Goal: Information Seeking & Learning: Check status

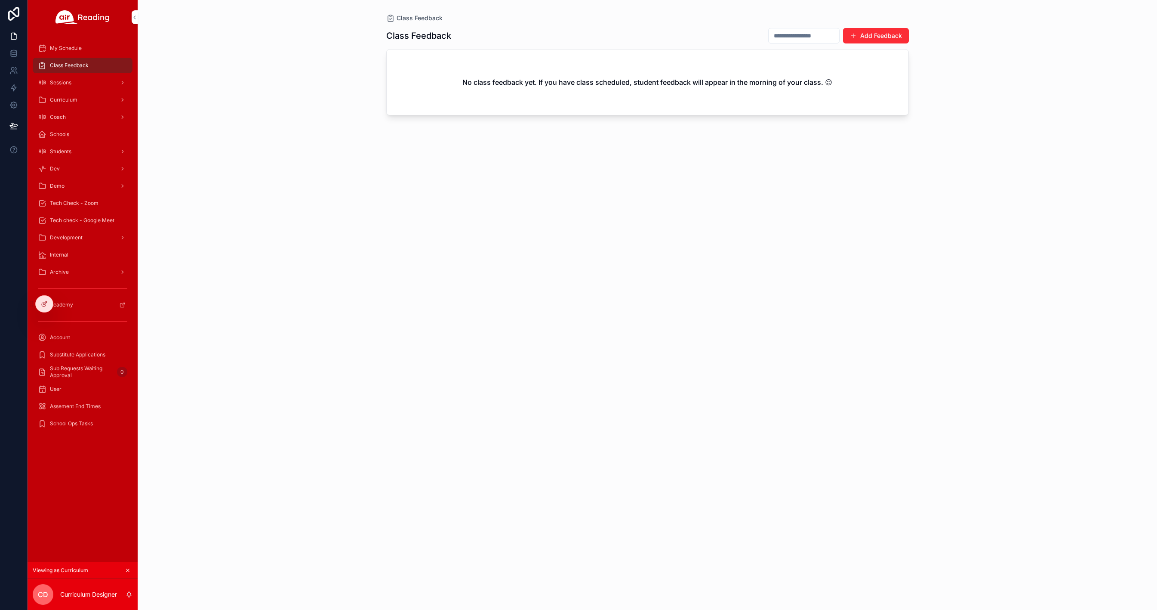
click at [0, 0] on icon at bounding box center [0, 0] width 0 height 0
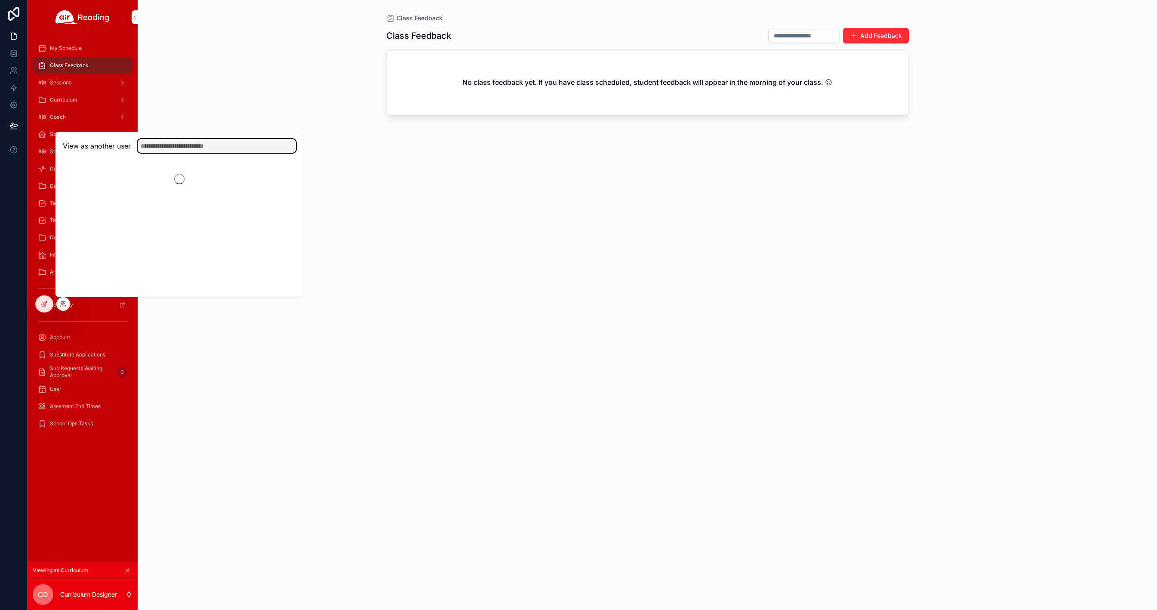
click at [192, 146] on input "text" at bounding box center [217, 146] width 158 height 14
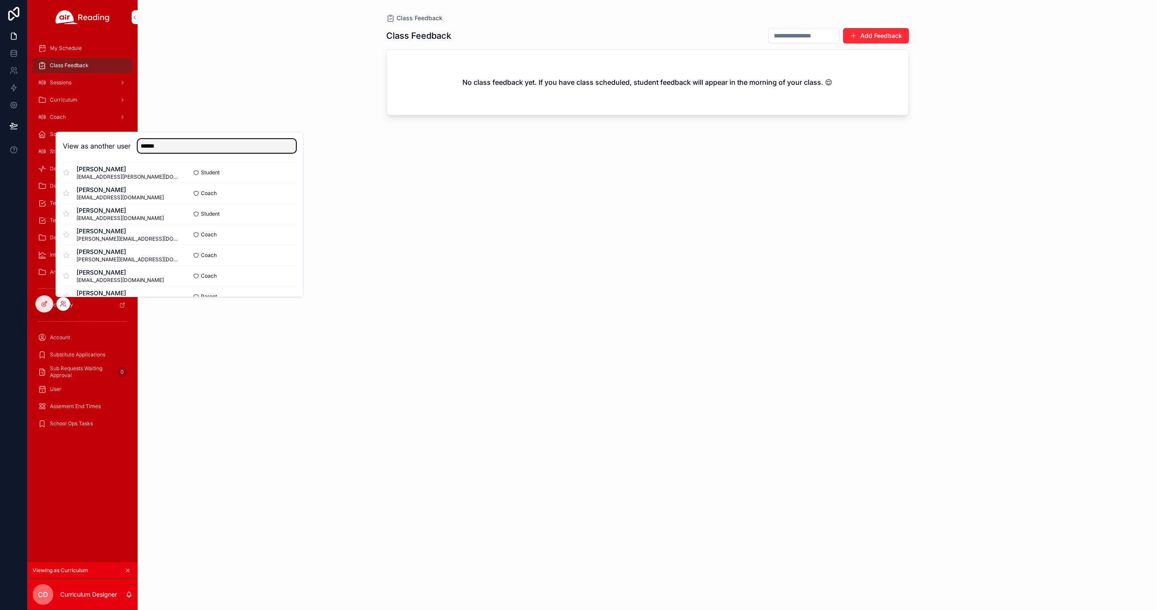
scroll to position [84, 0]
type input "******"
click at [0, 0] on button "Select" at bounding box center [0, 0] width 0 height 0
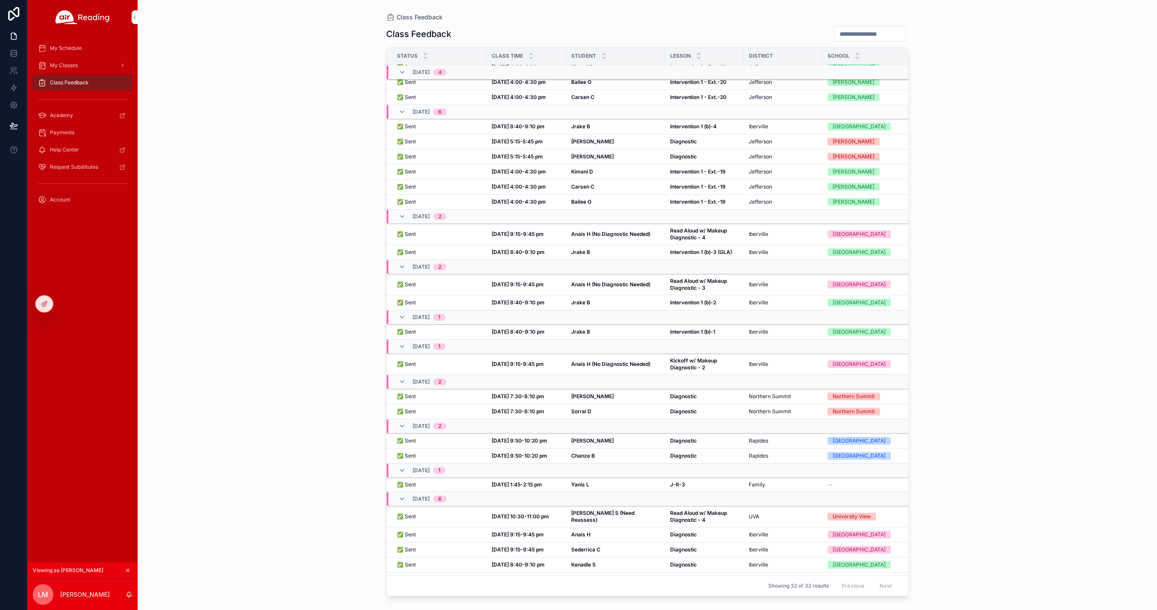
scroll to position [175, 0]
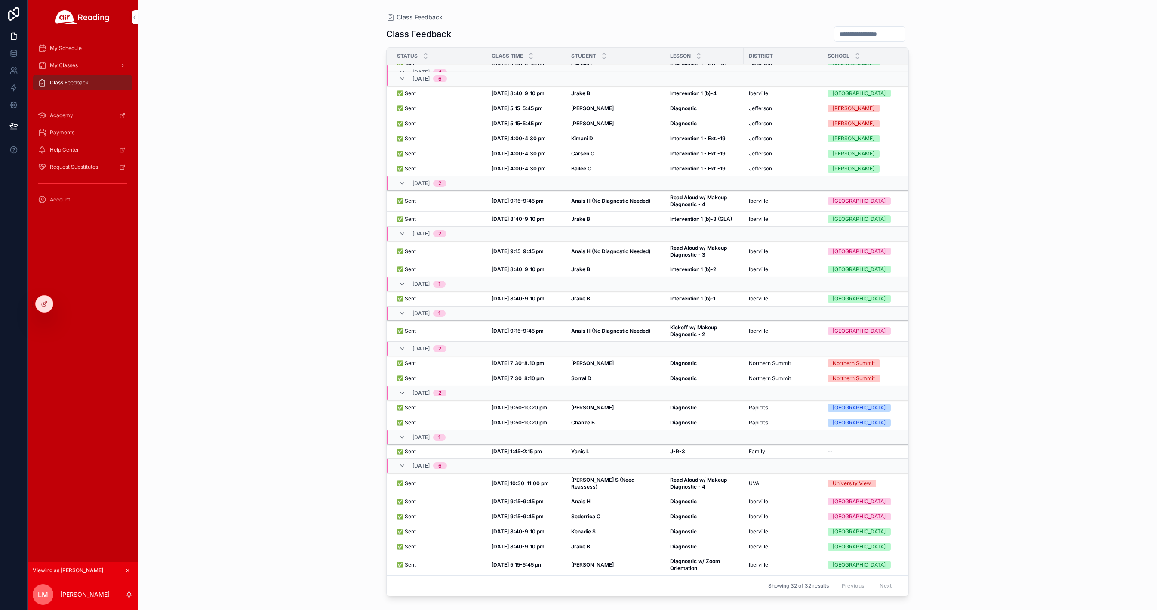
click at [673, 543] on strong "Diagnostic" at bounding box center [683, 546] width 27 height 6
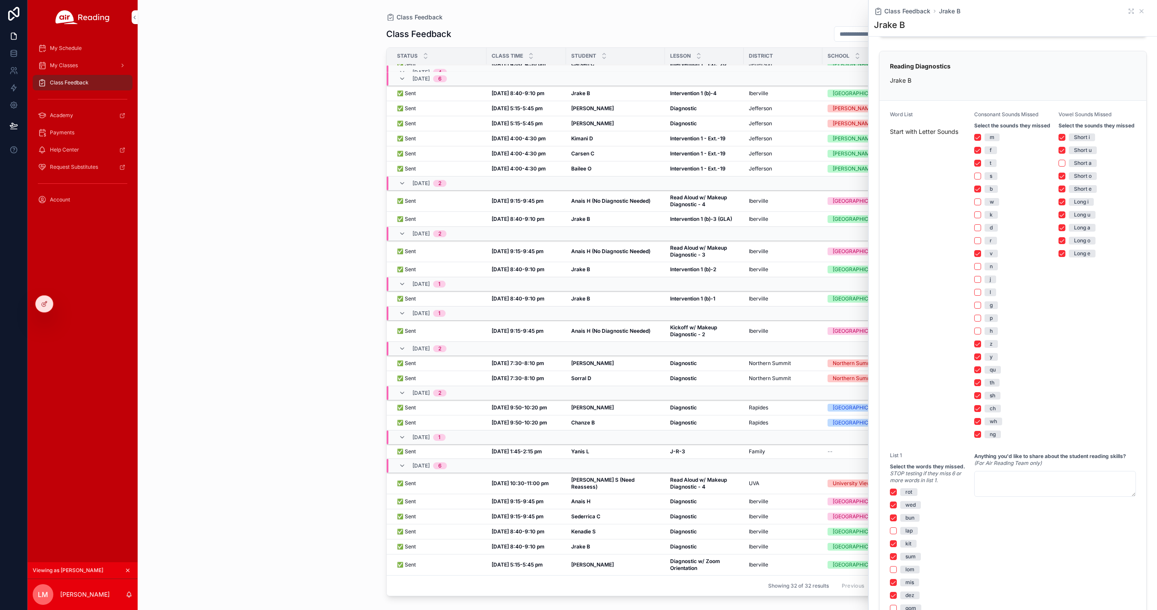
scroll to position [330, 0]
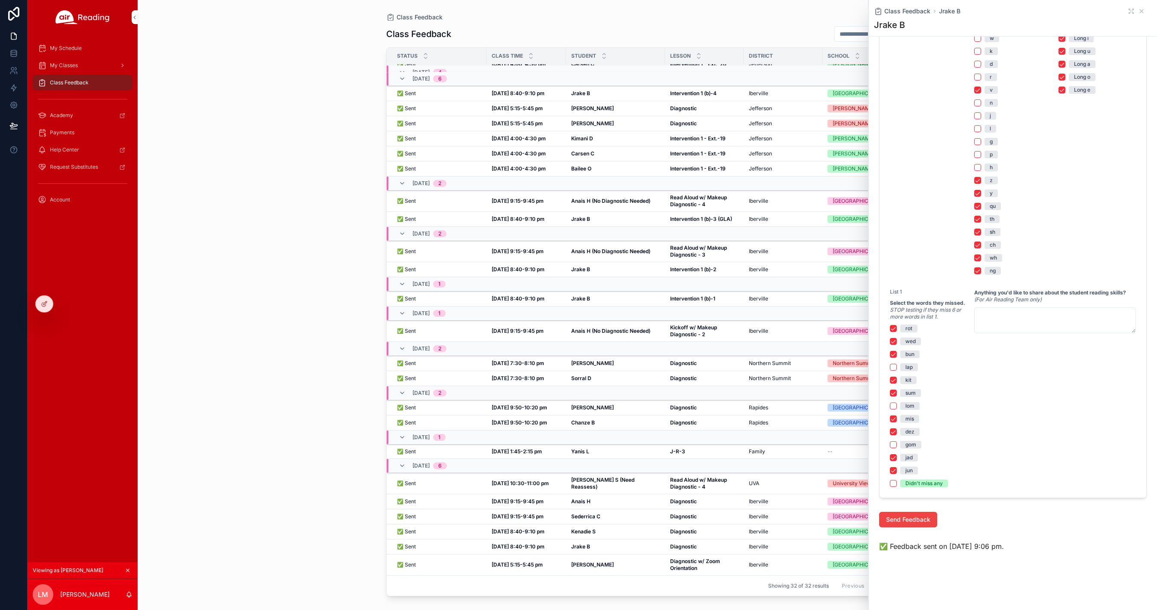
click at [683, 543] on strong "Diagnostic" at bounding box center [683, 546] width 27 height 6
click at [684, 528] on span "Diagnostic" at bounding box center [683, 531] width 27 height 7
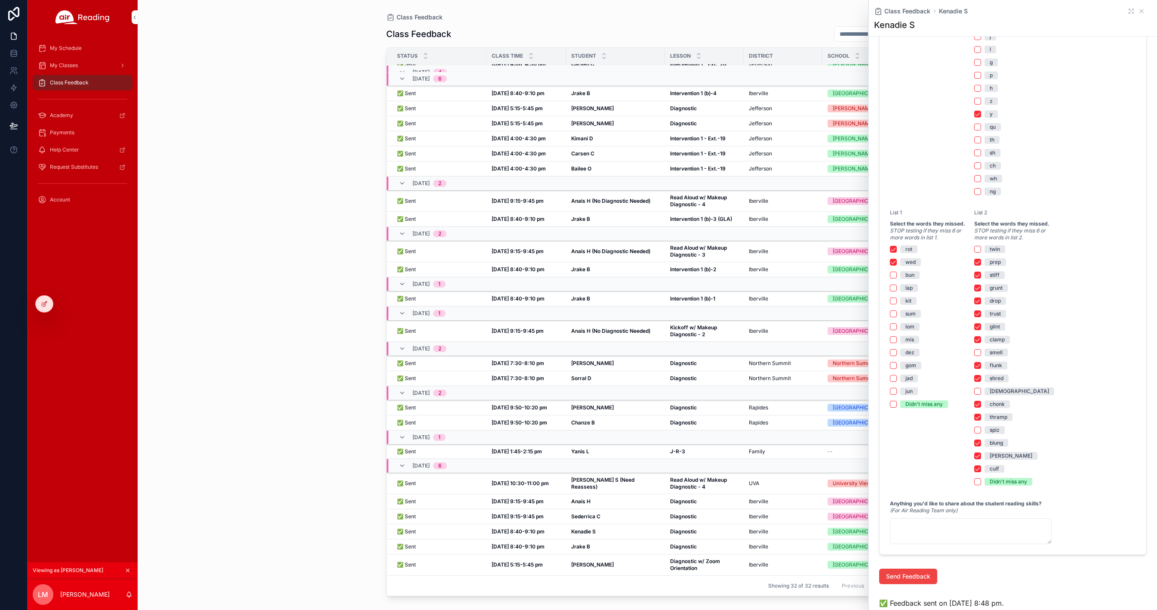
scroll to position [466, 0]
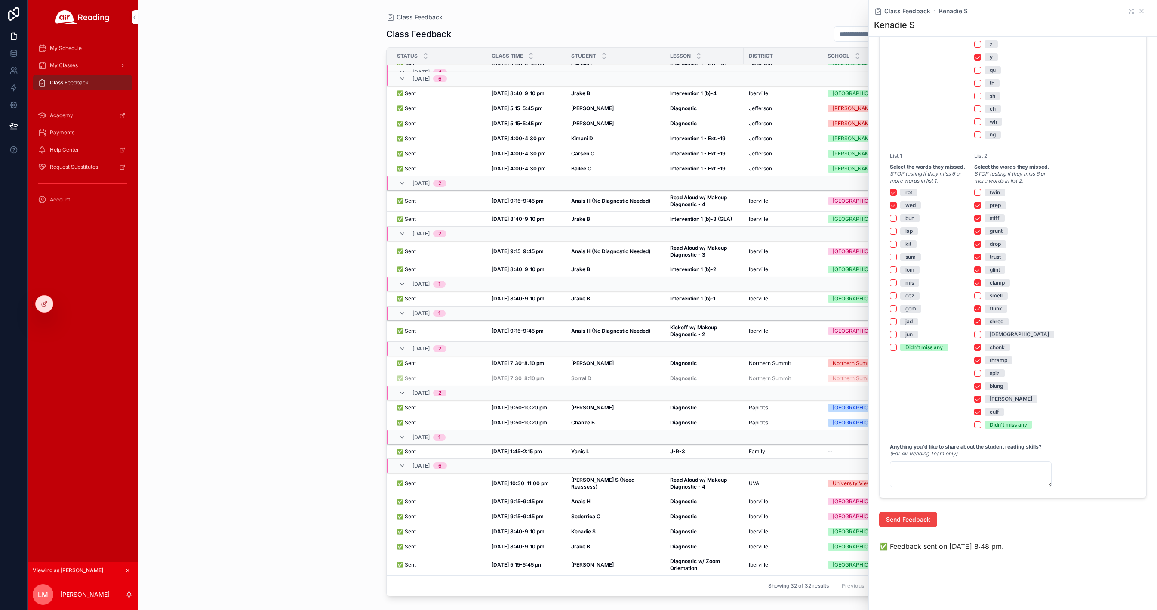
click at [670, 375] on strong "Diagnostic" at bounding box center [683, 378] width 27 height 6
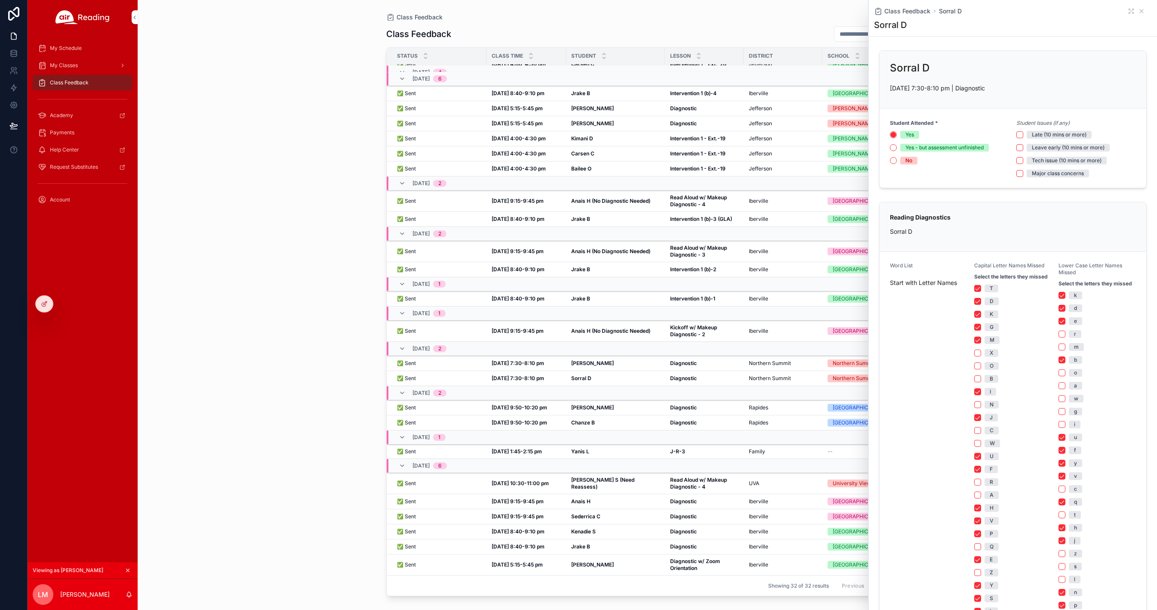
click at [670, 360] on strong "Diagnostic" at bounding box center [683, 363] width 27 height 6
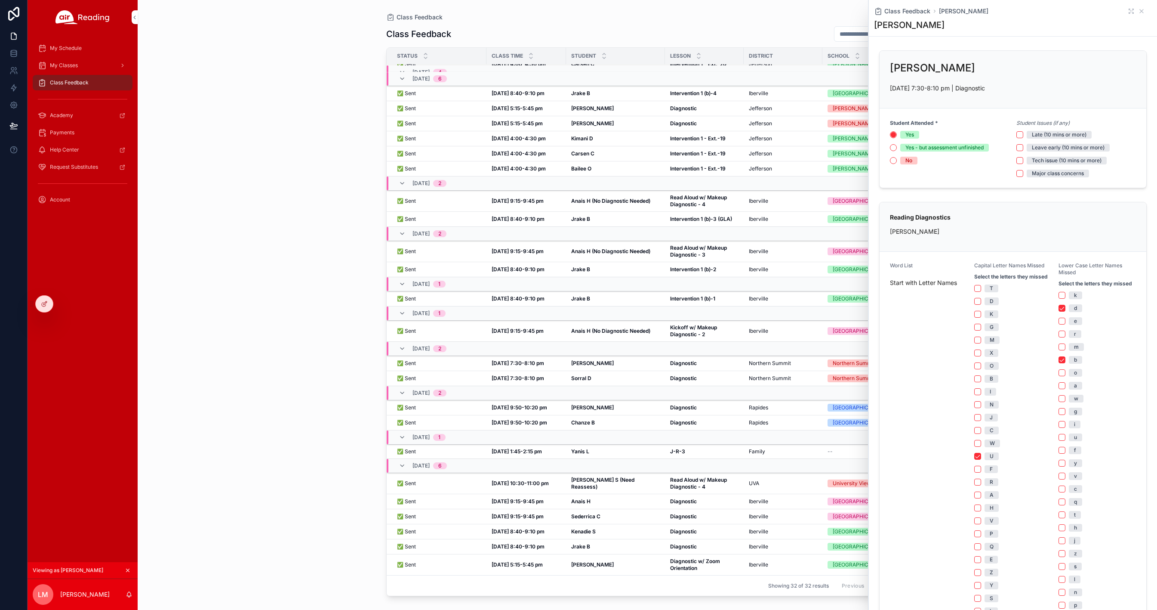
click at [684, 244] on span "Read Aloud w/ Makeup Diagnostic - 3" at bounding box center [704, 251] width 68 height 14
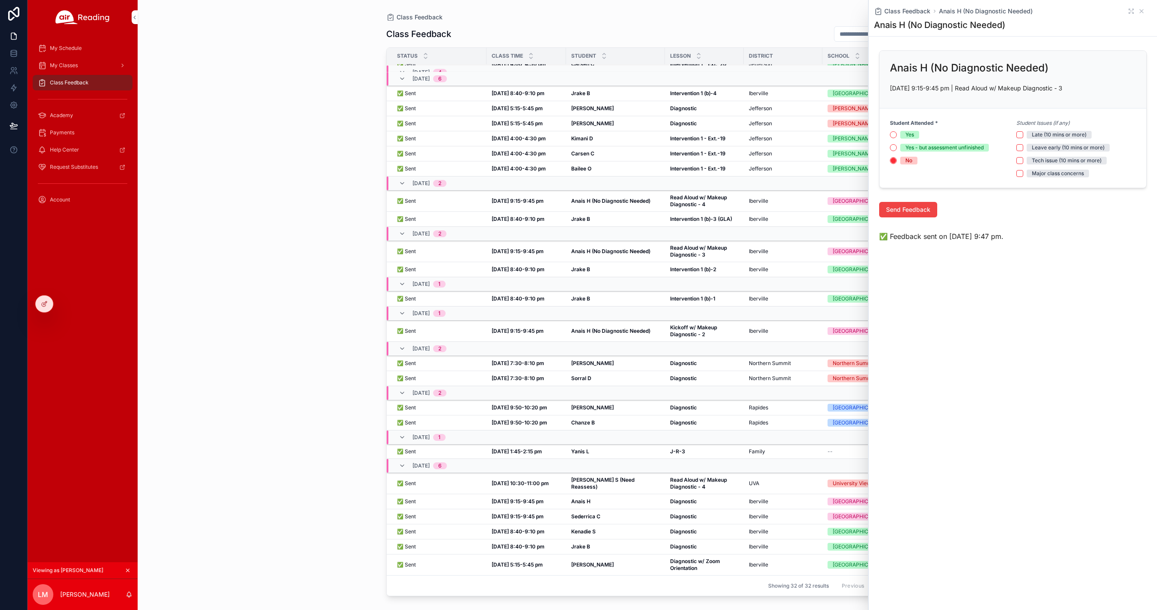
click at [675, 543] on strong "Diagnostic" at bounding box center [683, 546] width 27 height 6
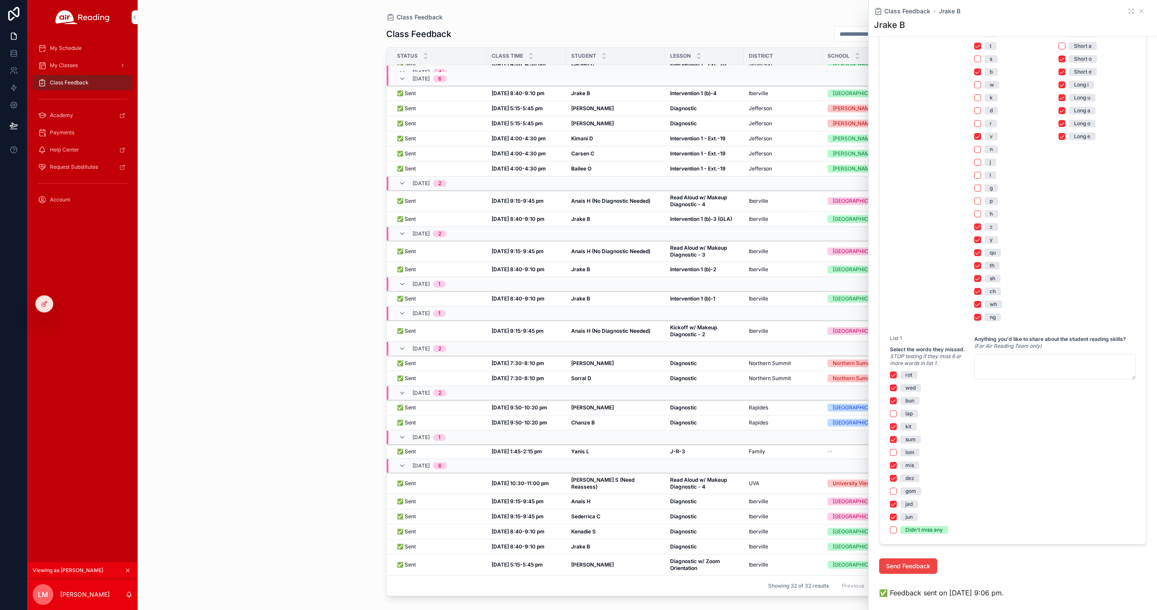
scroll to position [330, 0]
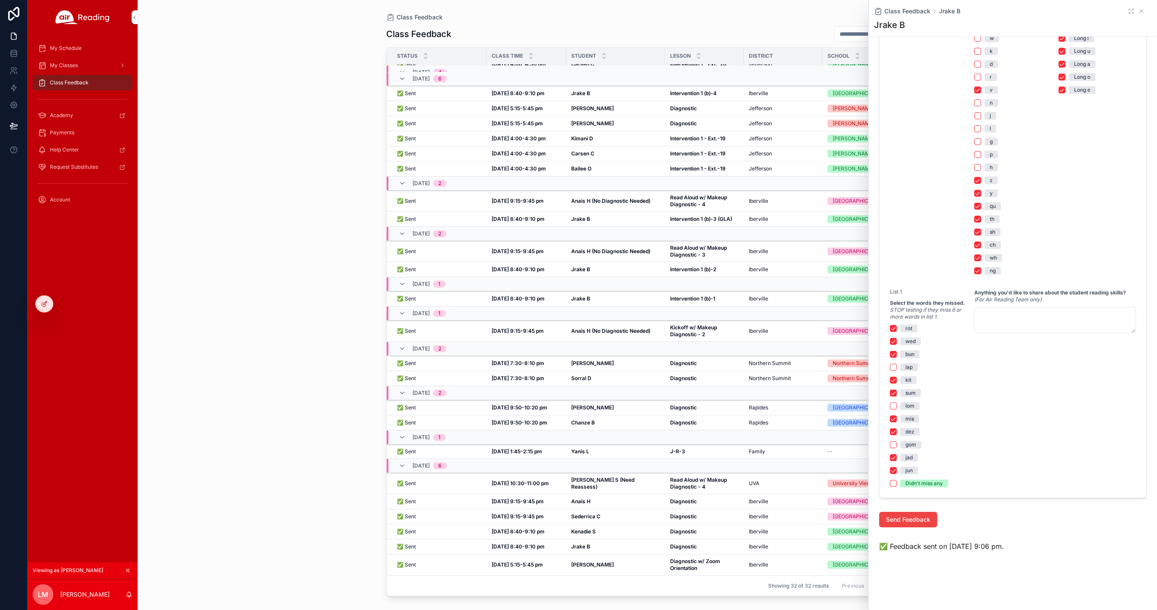
click at [691, 558] on strong "Diagnostic w/ Zoom Orientation" at bounding box center [695, 564] width 51 height 13
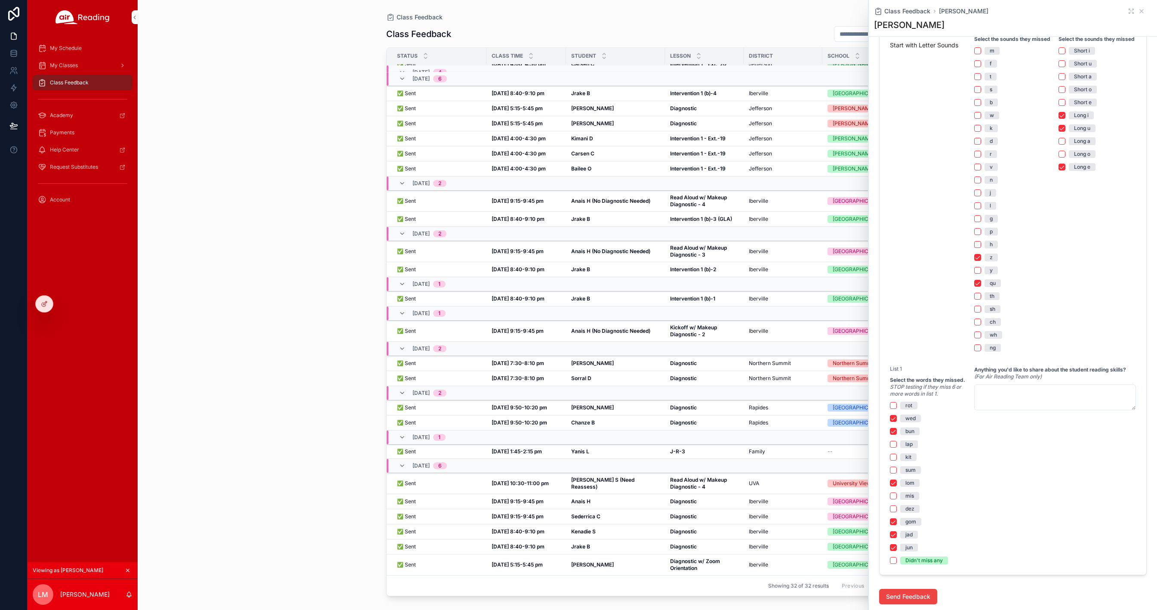
scroll to position [321, 0]
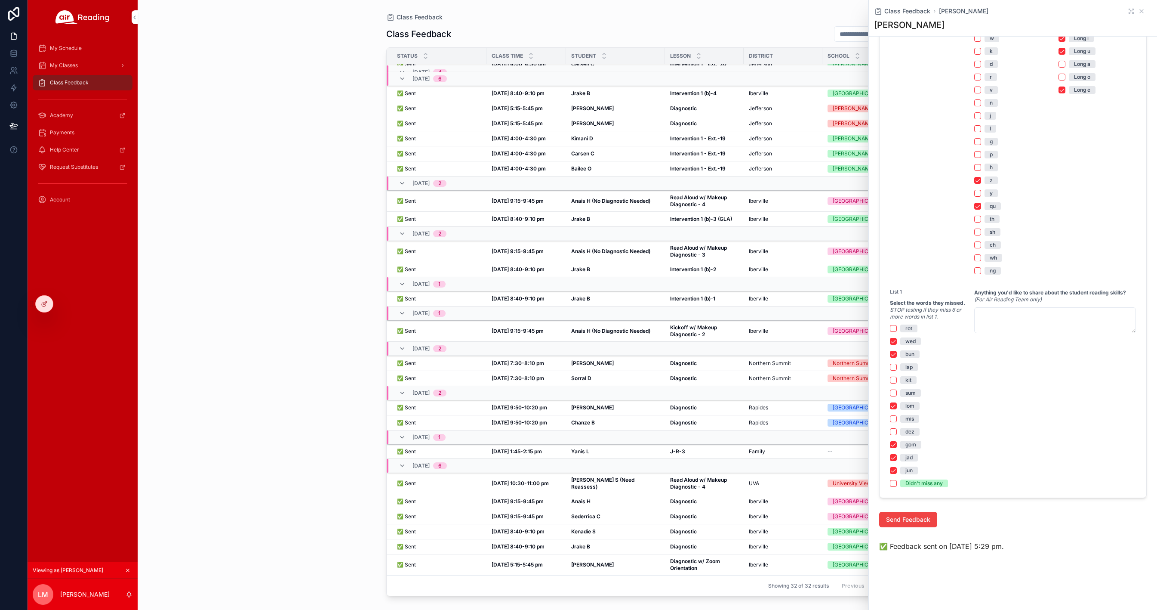
click at [685, 513] on strong "Diagnostic" at bounding box center [683, 516] width 27 height 6
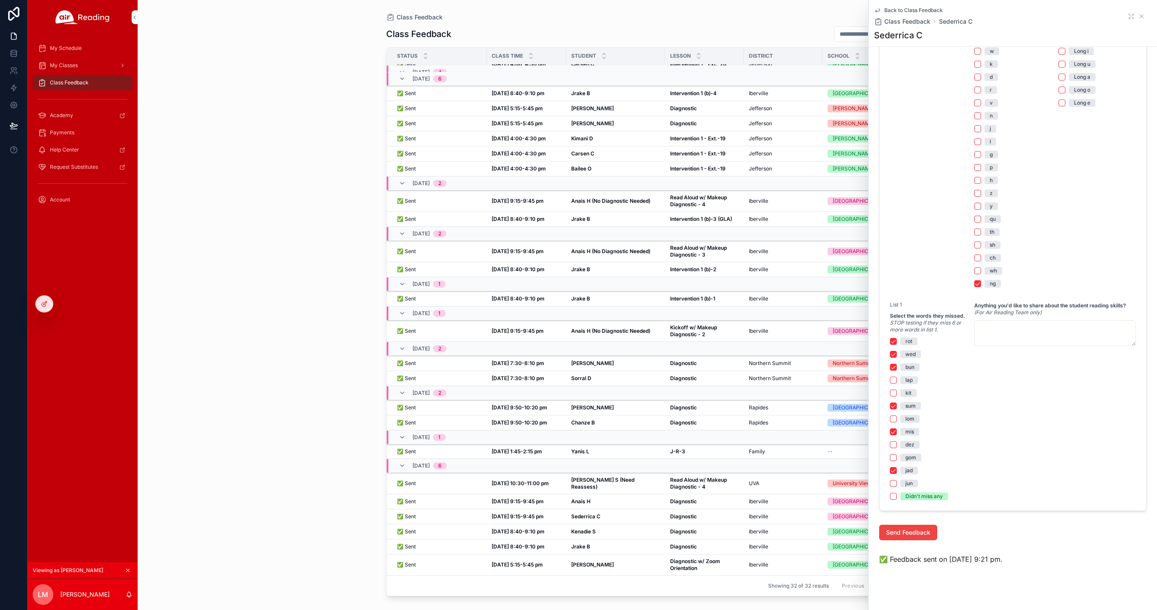
scroll to position [332, 0]
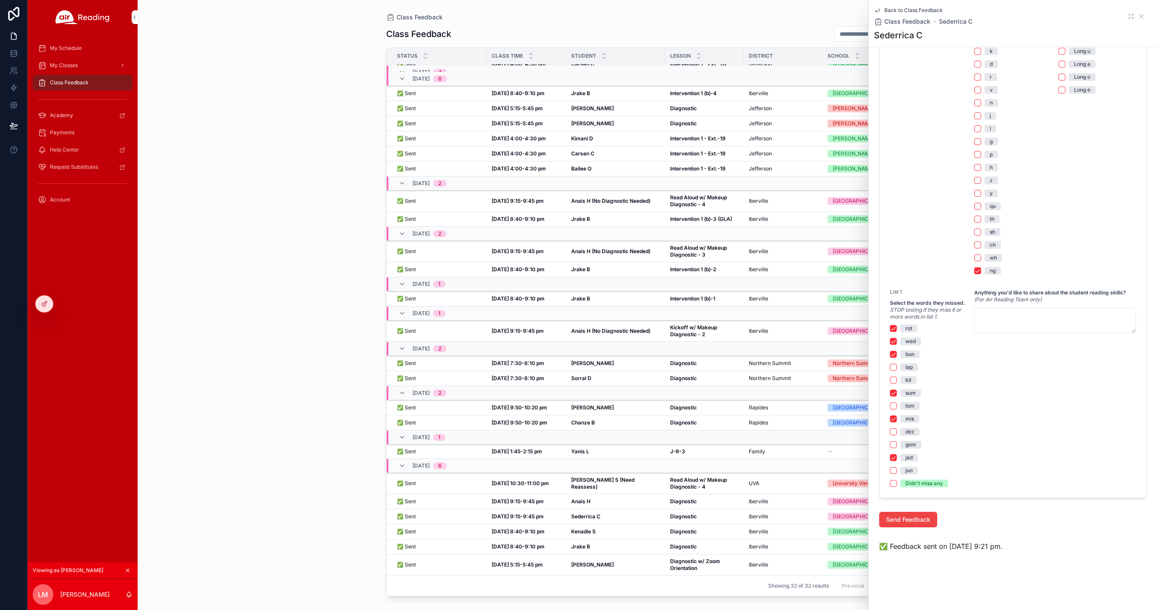
click at [688, 498] on strong "Diagnostic" at bounding box center [683, 501] width 27 height 6
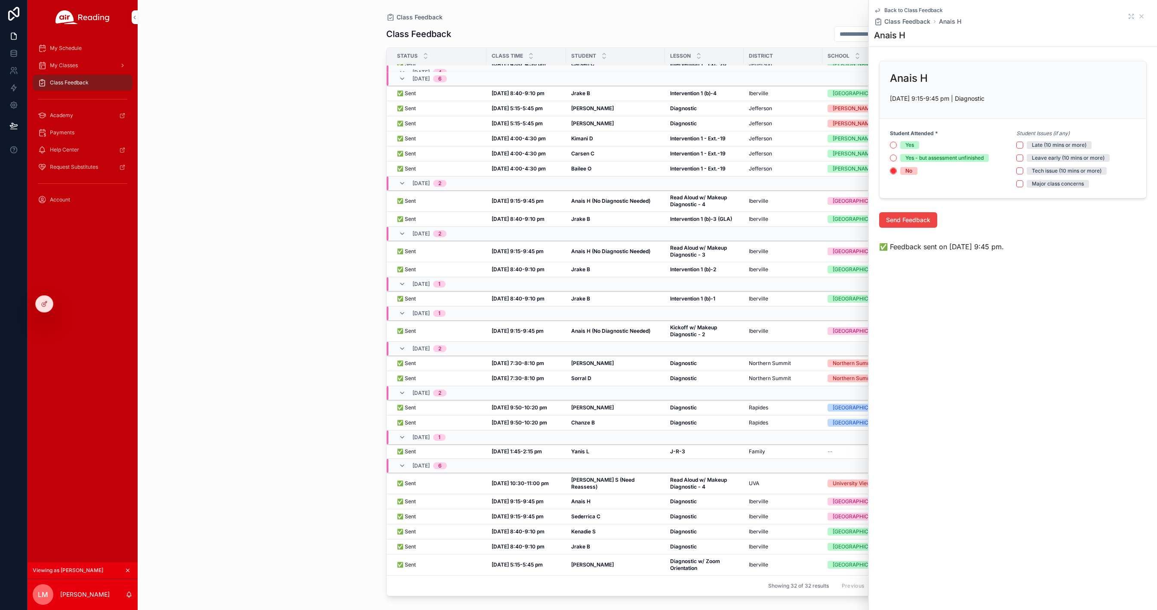
click at [699, 476] on strong "Read Aloud w/ Makeup Diagnostic - 4" at bounding box center [699, 482] width 58 height 13
click at [679, 415] on td "Diagnostic Diagnostic" at bounding box center [704, 422] width 79 height 15
click at [676, 419] on strong "Diagnostic" at bounding box center [683, 422] width 27 height 6
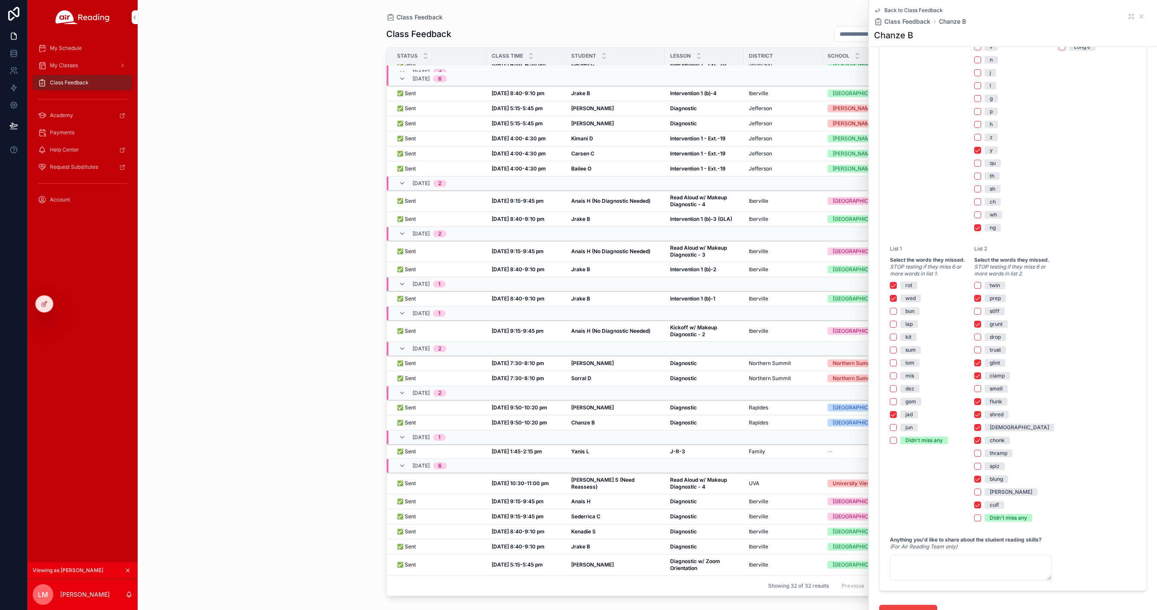
scroll to position [477, 0]
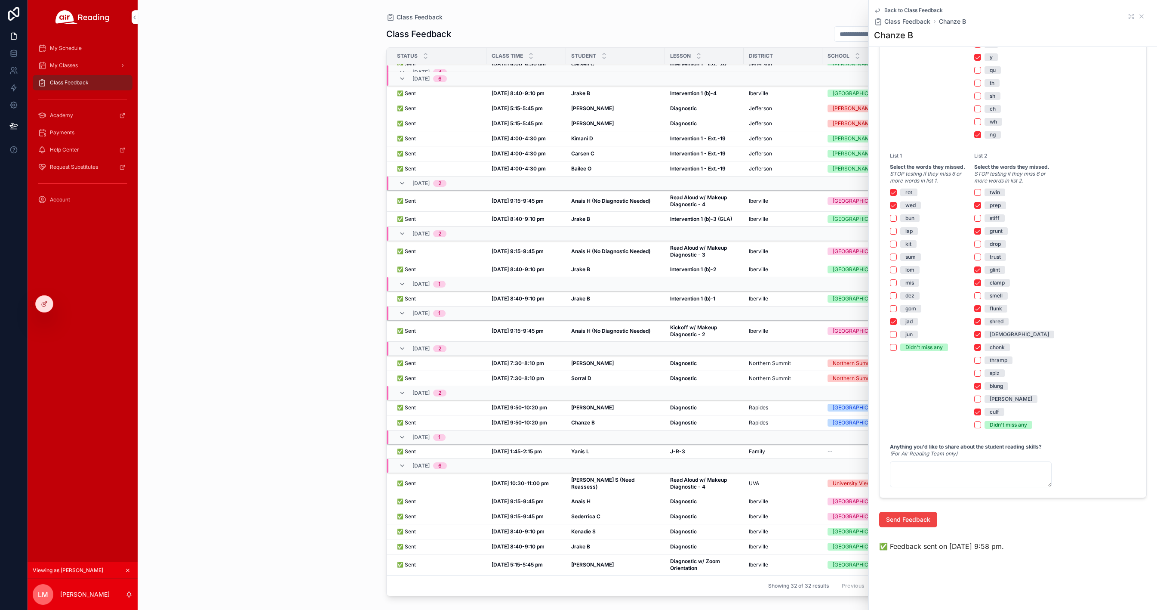
click at [686, 360] on strong "Diagnostic" at bounding box center [683, 363] width 27 height 6
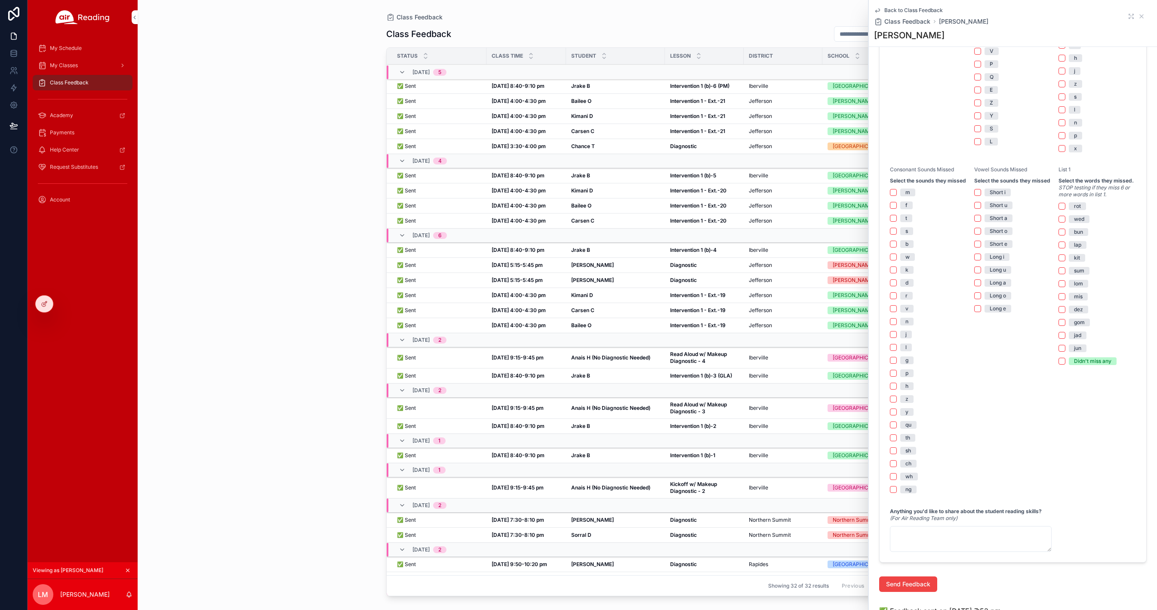
click at [686, 143] on strong "Diagnostic" at bounding box center [683, 146] width 27 height 6
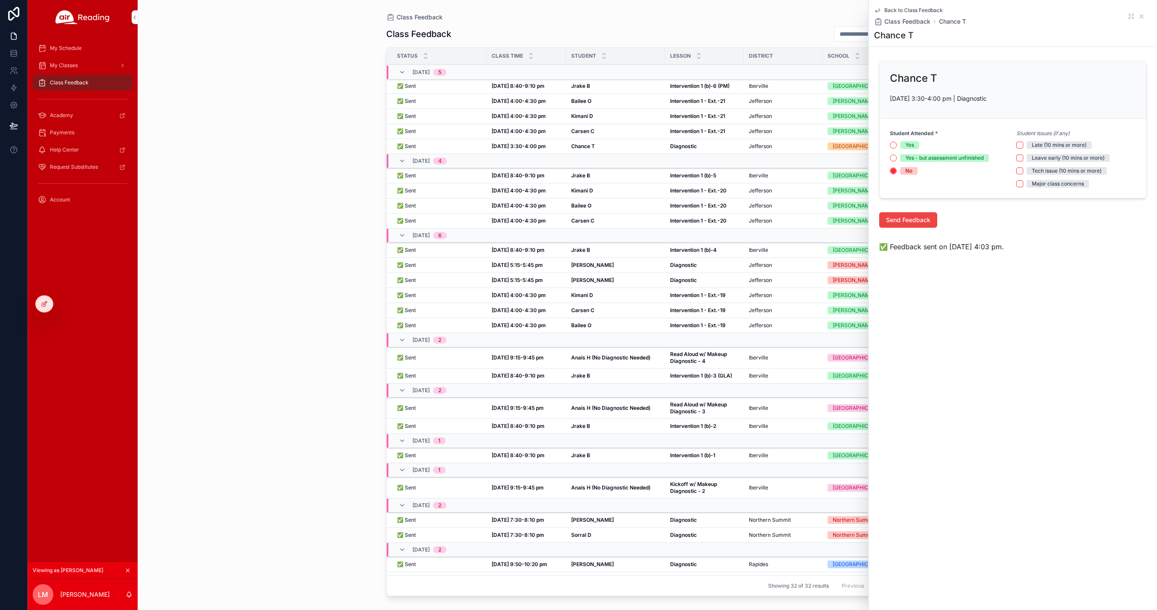
click at [679, 265] on strong "Diagnostic" at bounding box center [683, 265] width 27 height 6
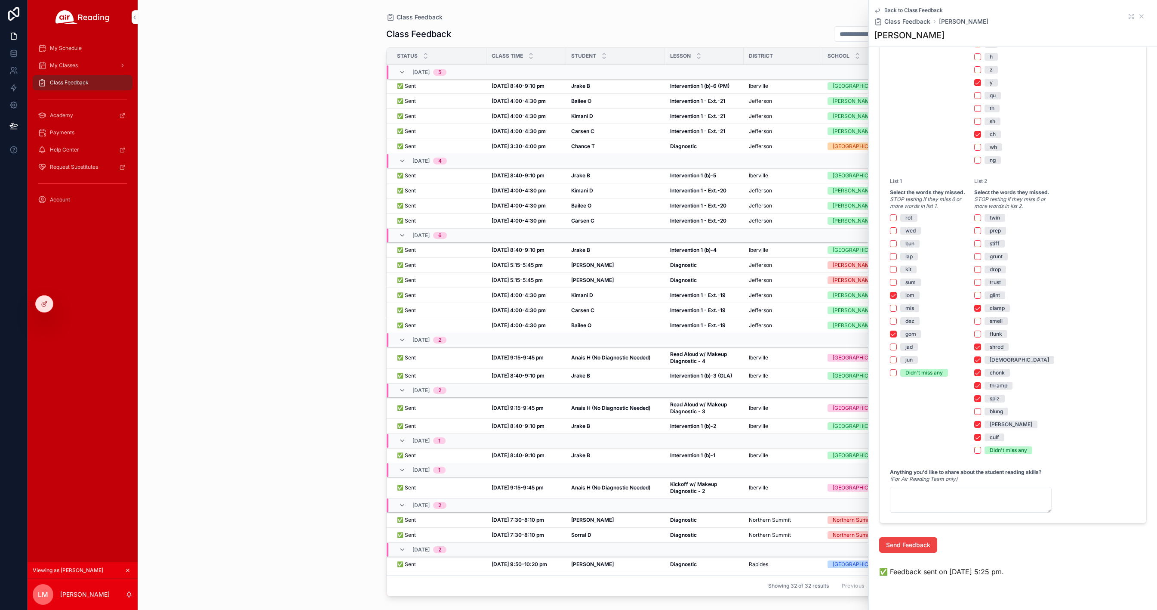
scroll to position [468, 0]
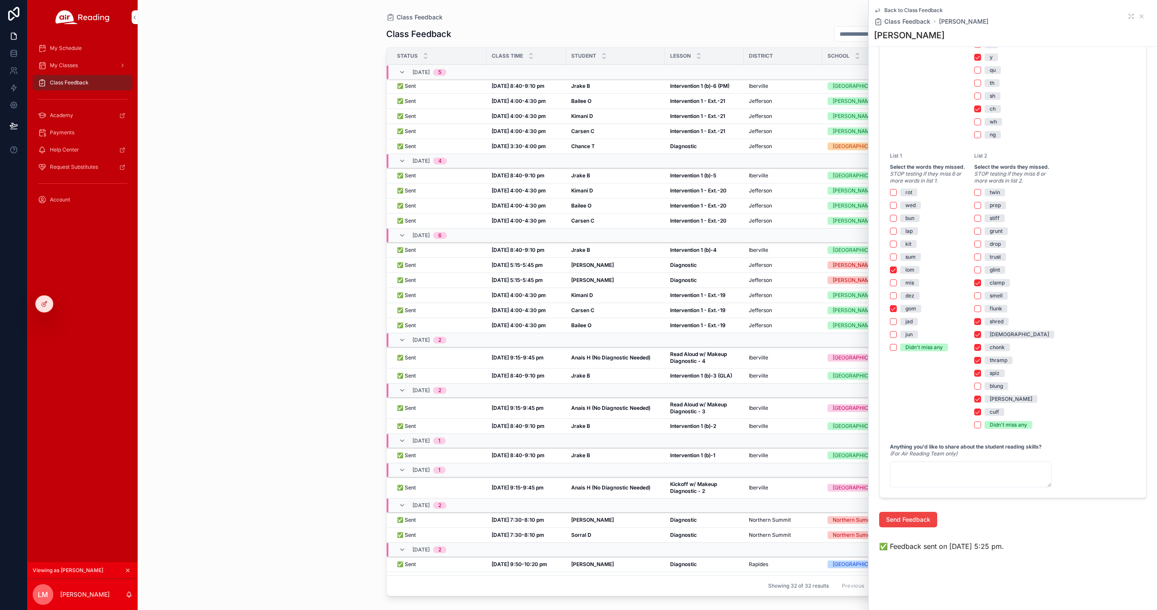
click at [670, 281] on strong "Diagnostic" at bounding box center [683, 280] width 27 height 6
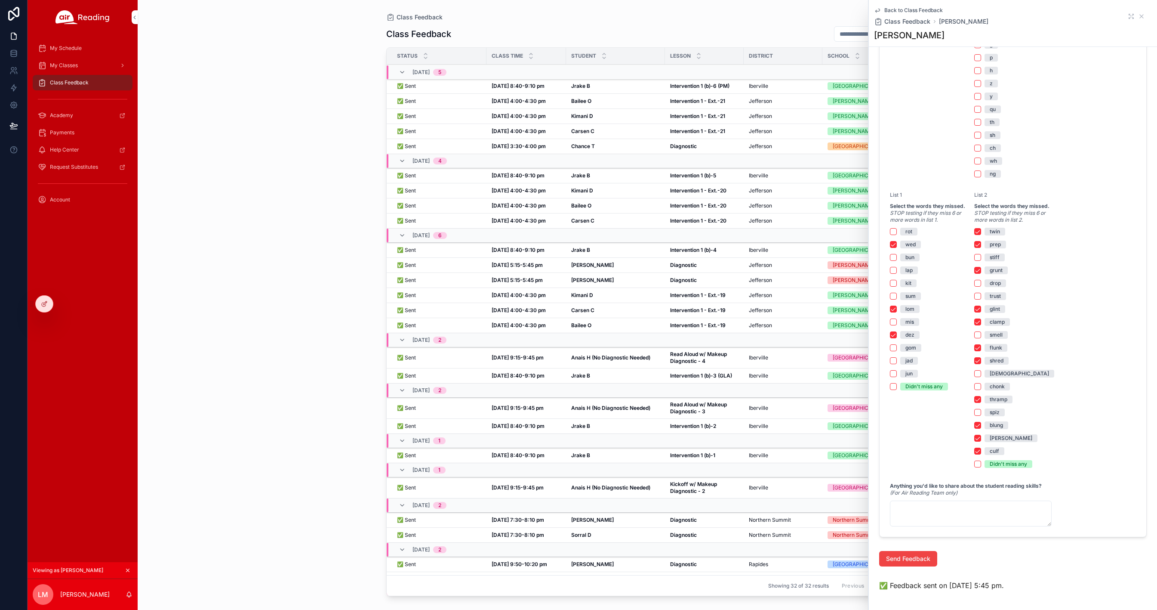
scroll to position [468, 0]
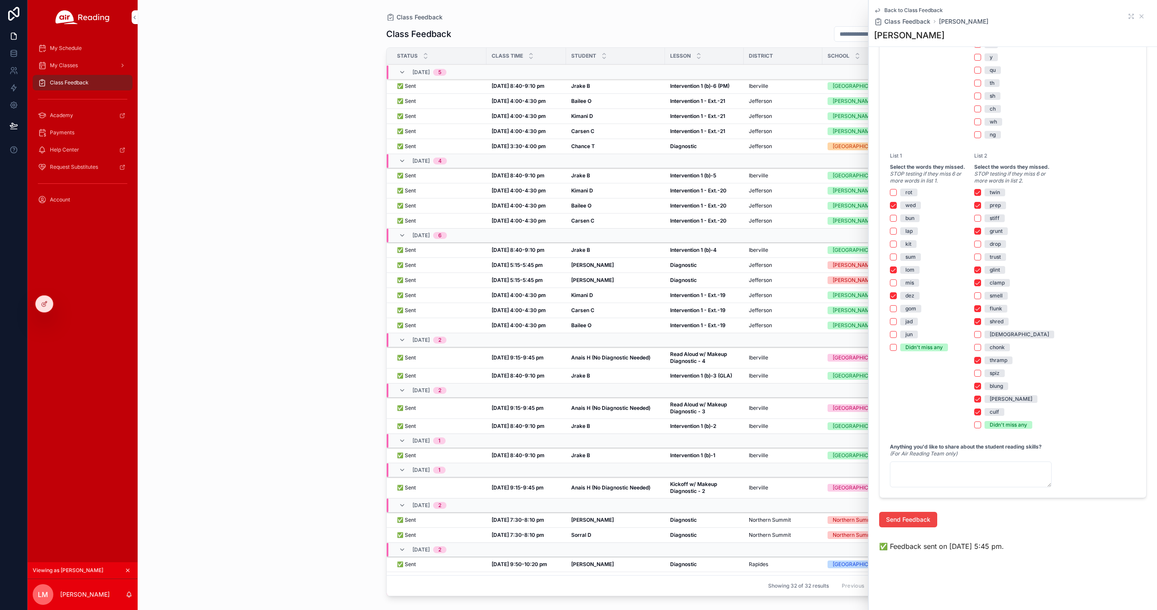
click at [670, 521] on strong "Diagnostic" at bounding box center [683, 519] width 27 height 6
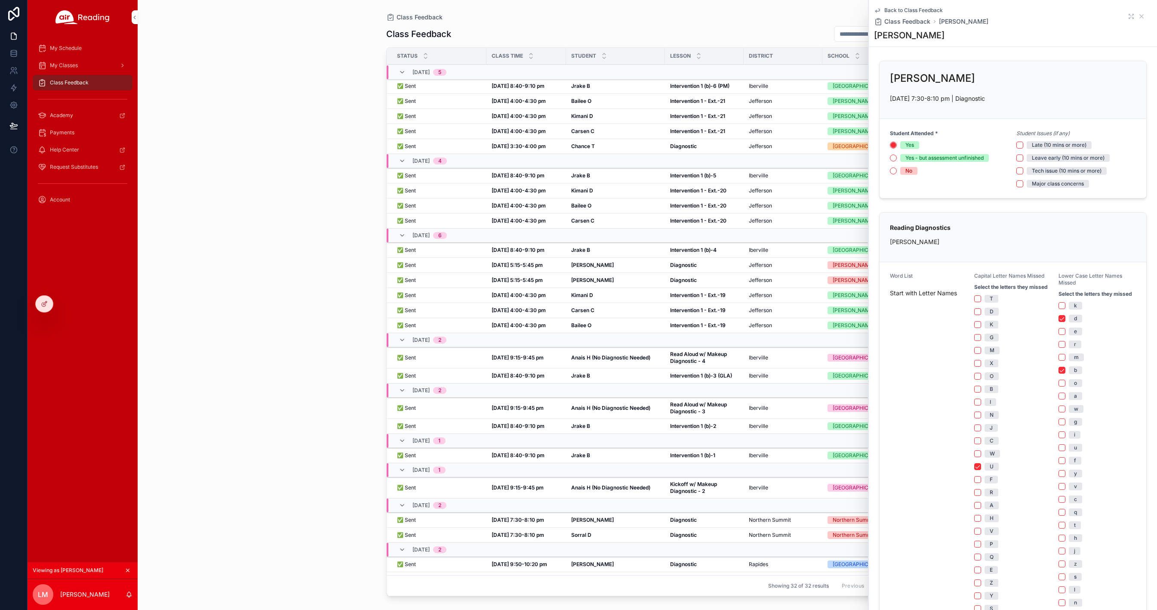
click at [928, 11] on span "Back to Class Feedback" at bounding box center [914, 10] width 59 height 7
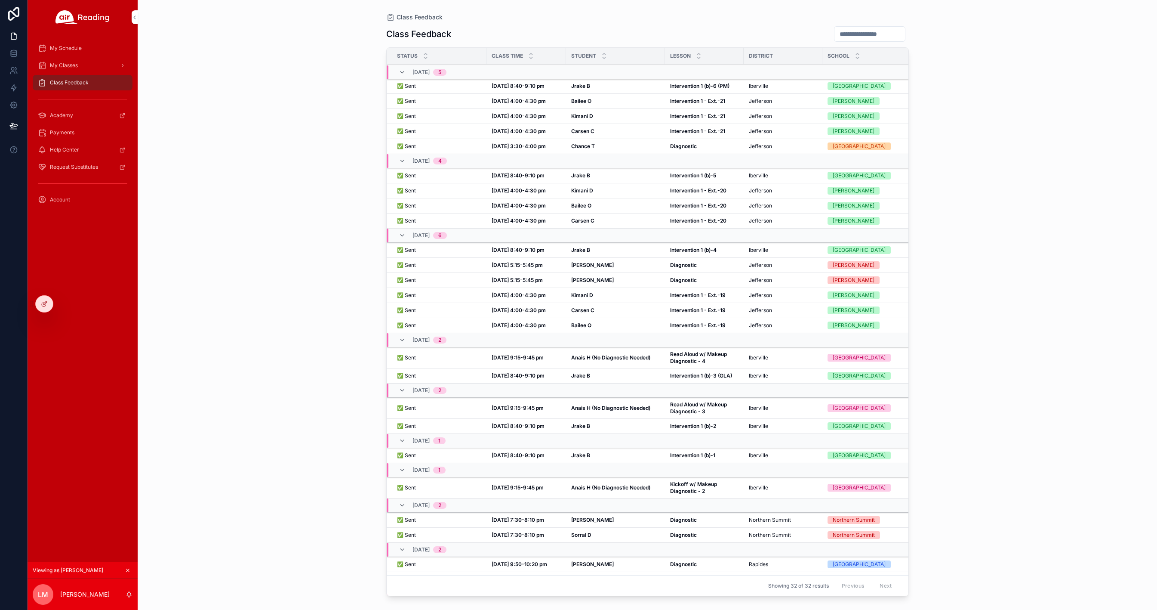
click at [586, 532] on strong "Sorral D" at bounding box center [581, 534] width 20 height 6
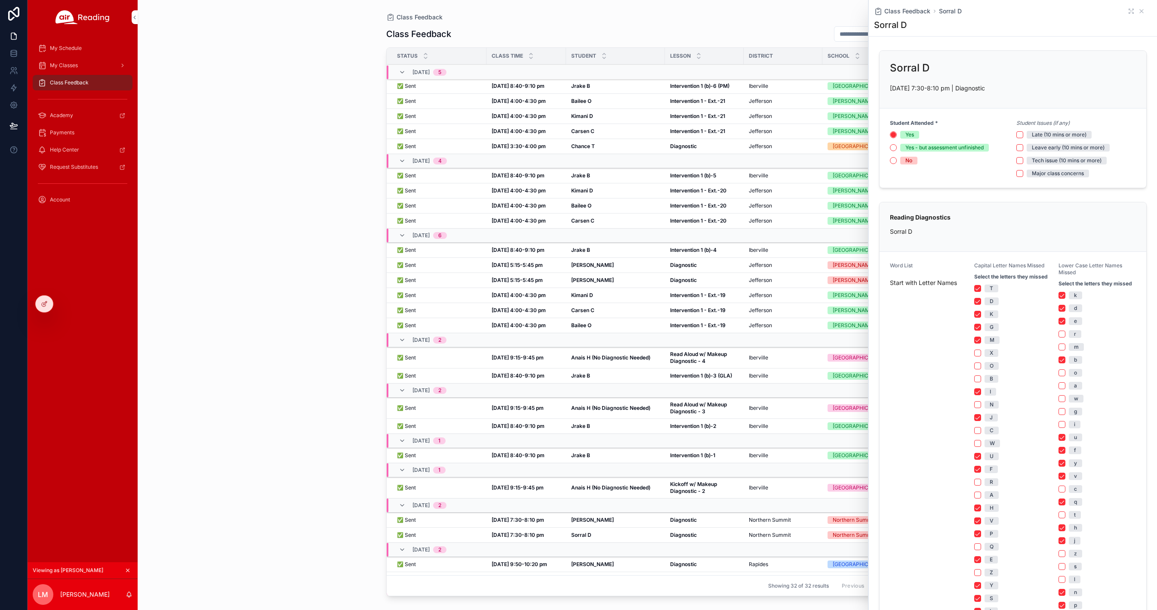
click at [585, 535] on strong "Sorral D" at bounding box center [581, 534] width 20 height 6
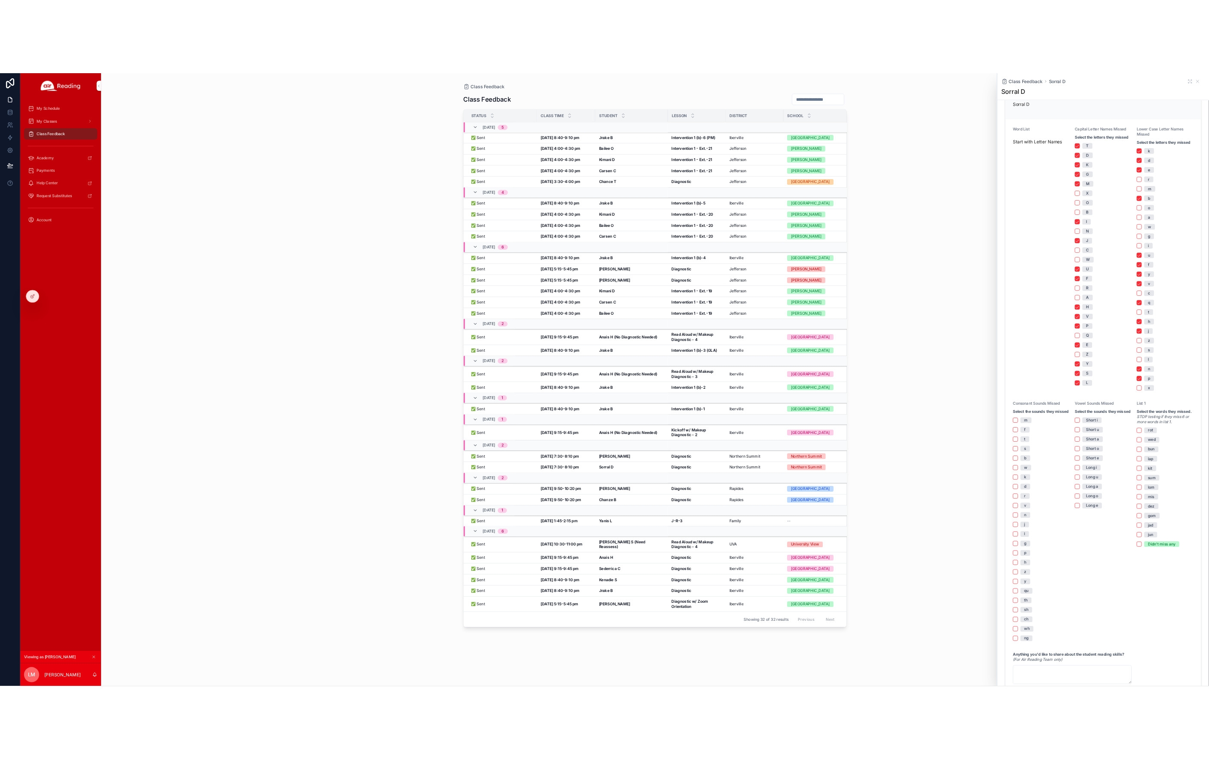
scroll to position [189, 0]
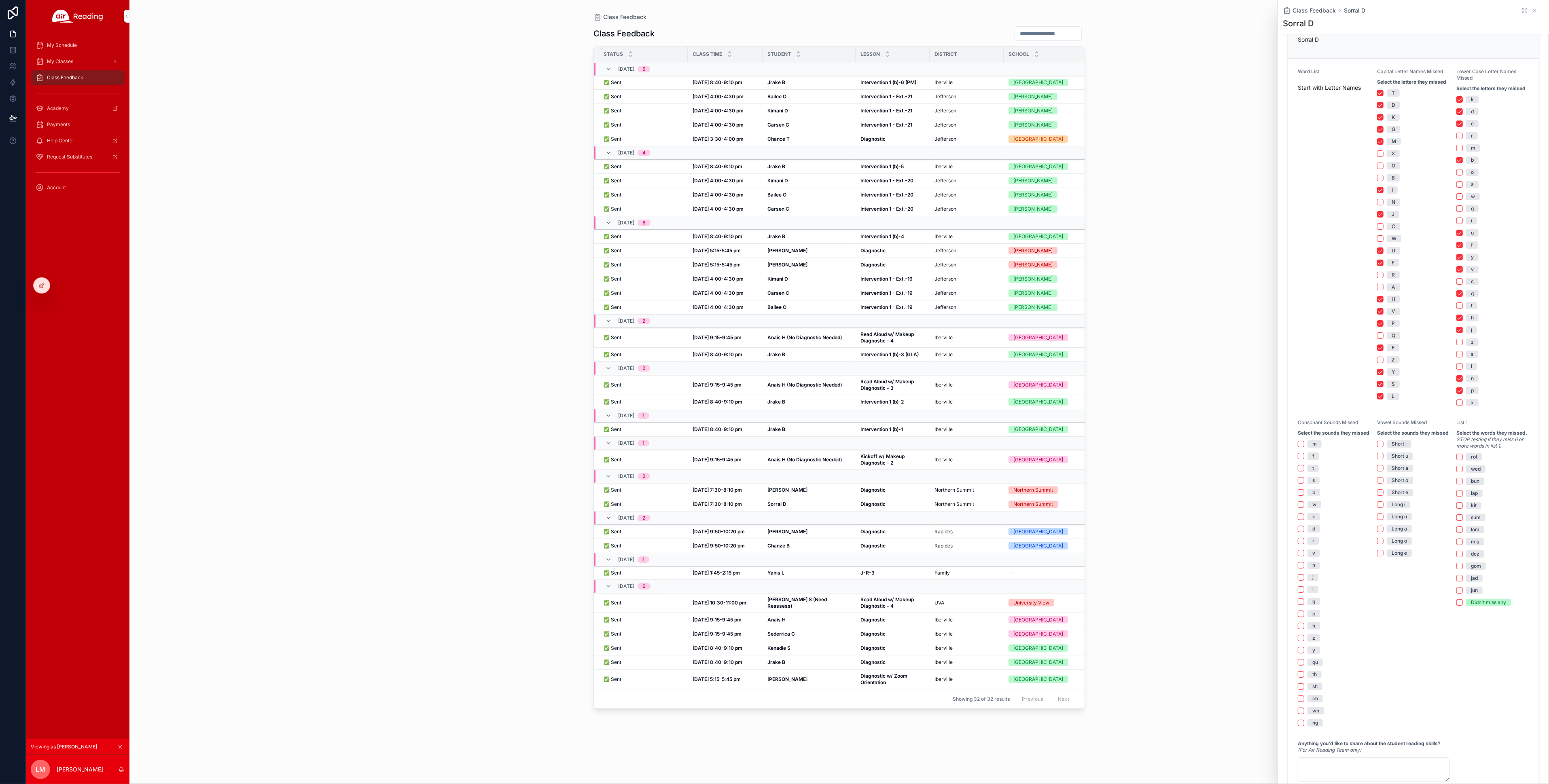
drag, startPoint x: 1139, startPoint y: 99, endPoint x: 1349, endPoint y: 55, distance: 214.6
click at [1088, 99] on div "Class Feedback Class Feedback Status Class Time Student [GEOGRAPHIC_DATA] Grade…" at bounding box center [840, 392] width 1420 height 784
click at [771, 487] on strong "[PERSON_NAME]" at bounding box center [787, 490] width 40 height 6
click at [773, 487] on strong "[PERSON_NAME]" at bounding box center [787, 490] width 40 height 6
